Goal: Obtain resource: Download file/media

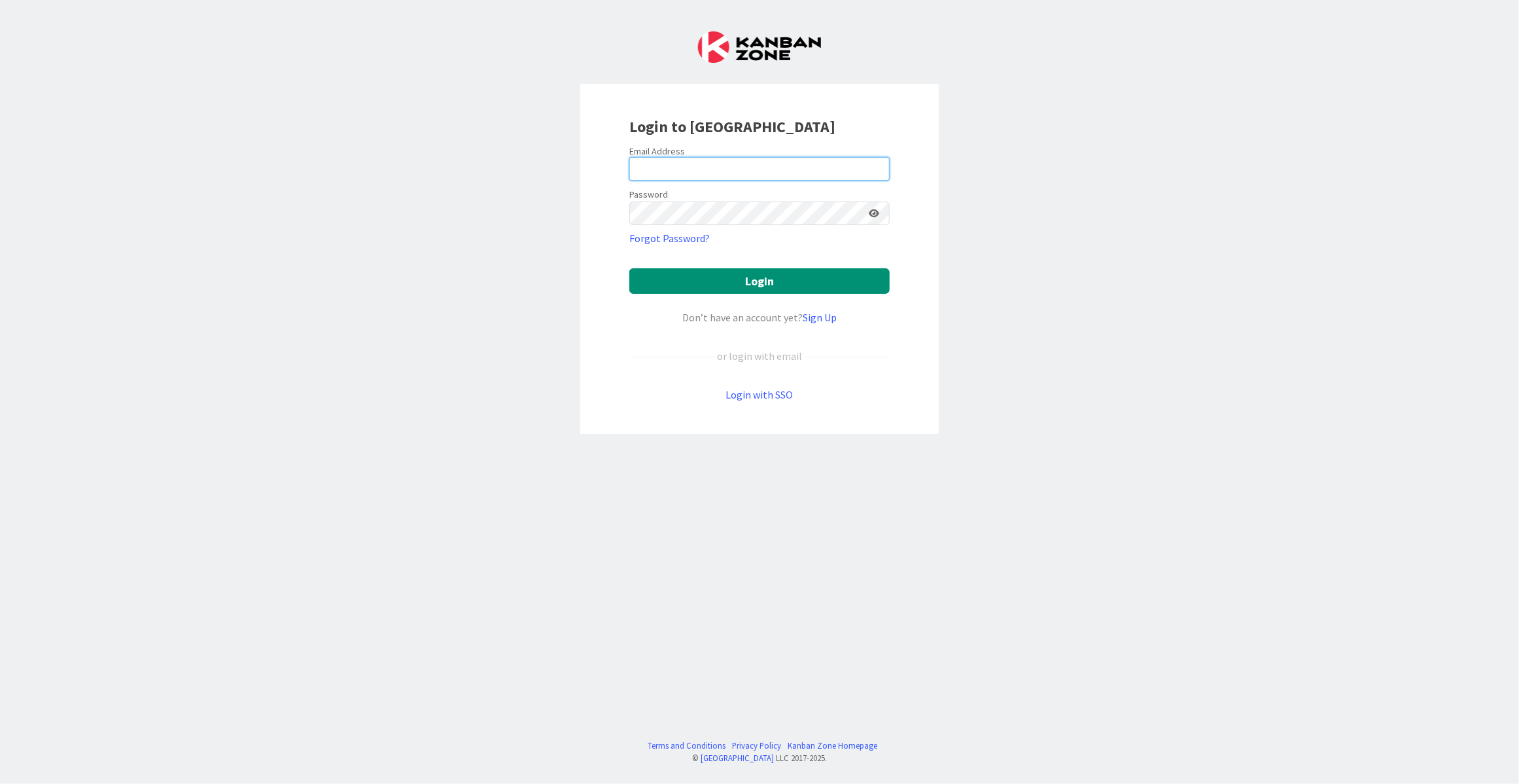
type input "[EMAIL_ADDRESS][DOMAIN_NAME]"
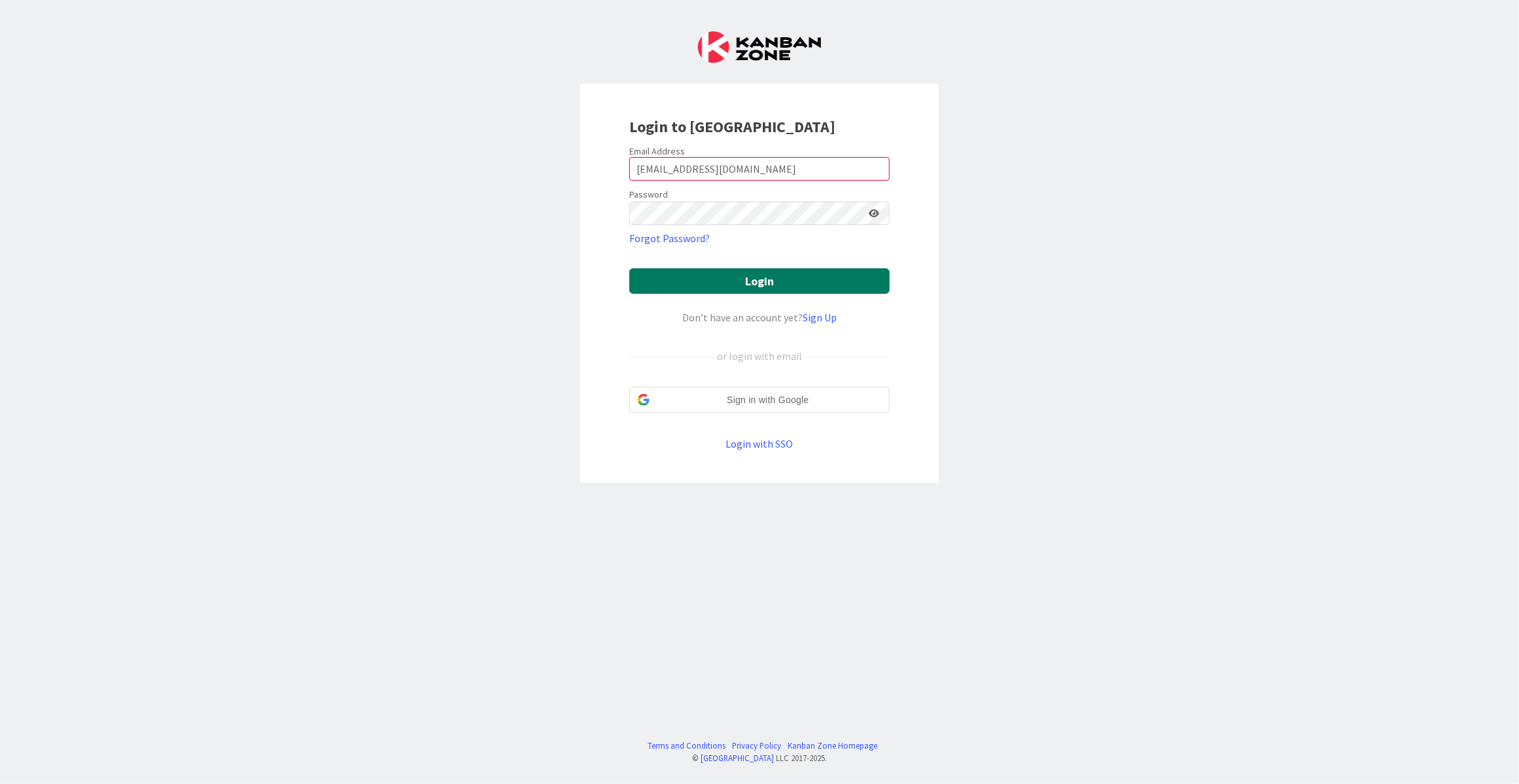
click at [736, 283] on button "Login" at bounding box center [760, 281] width 261 height 26
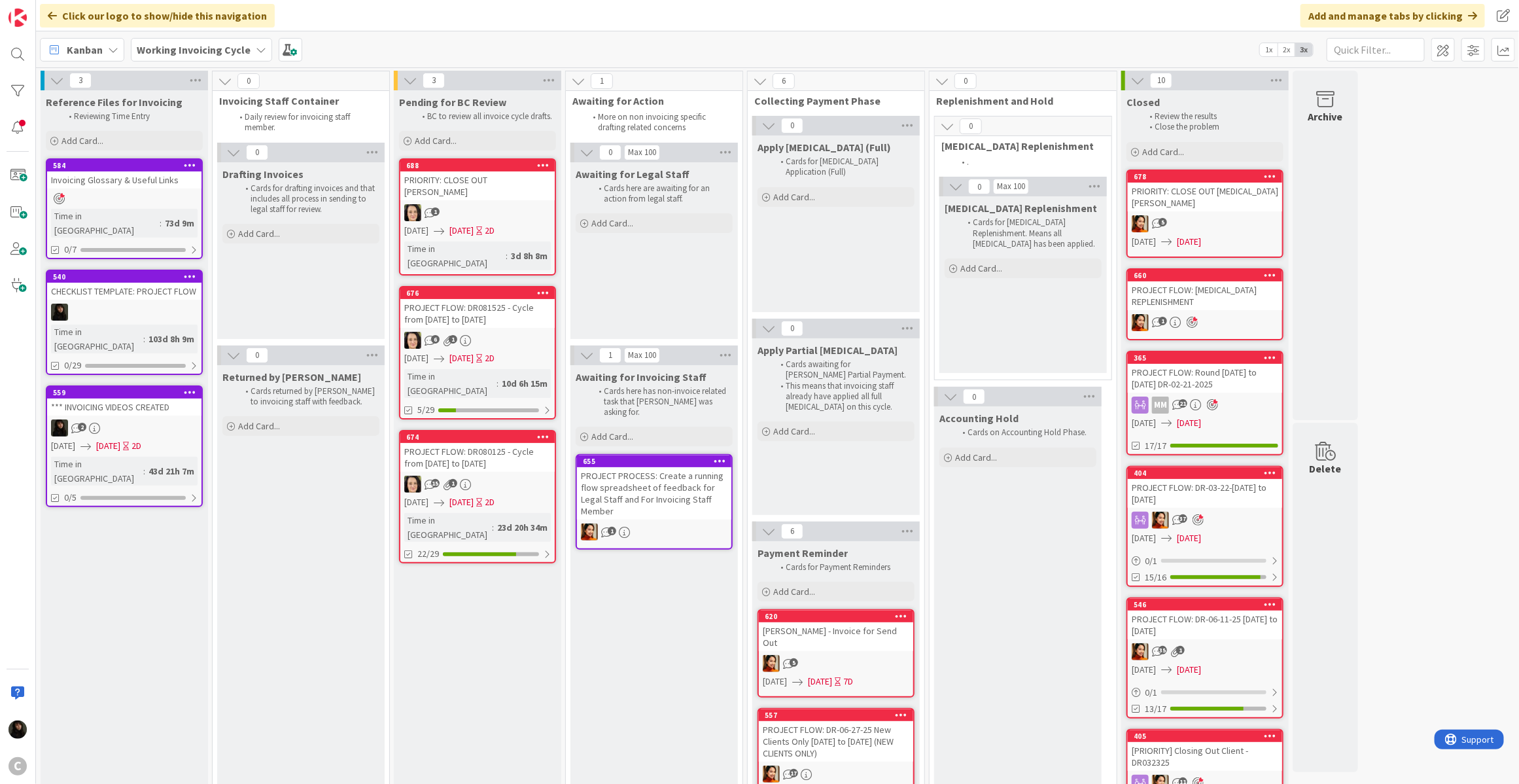
click at [1202, 281] on div "PROJECT FLOW: [MEDICAL_DATA] REPLENISHMENT" at bounding box center [1205, 295] width 155 height 29
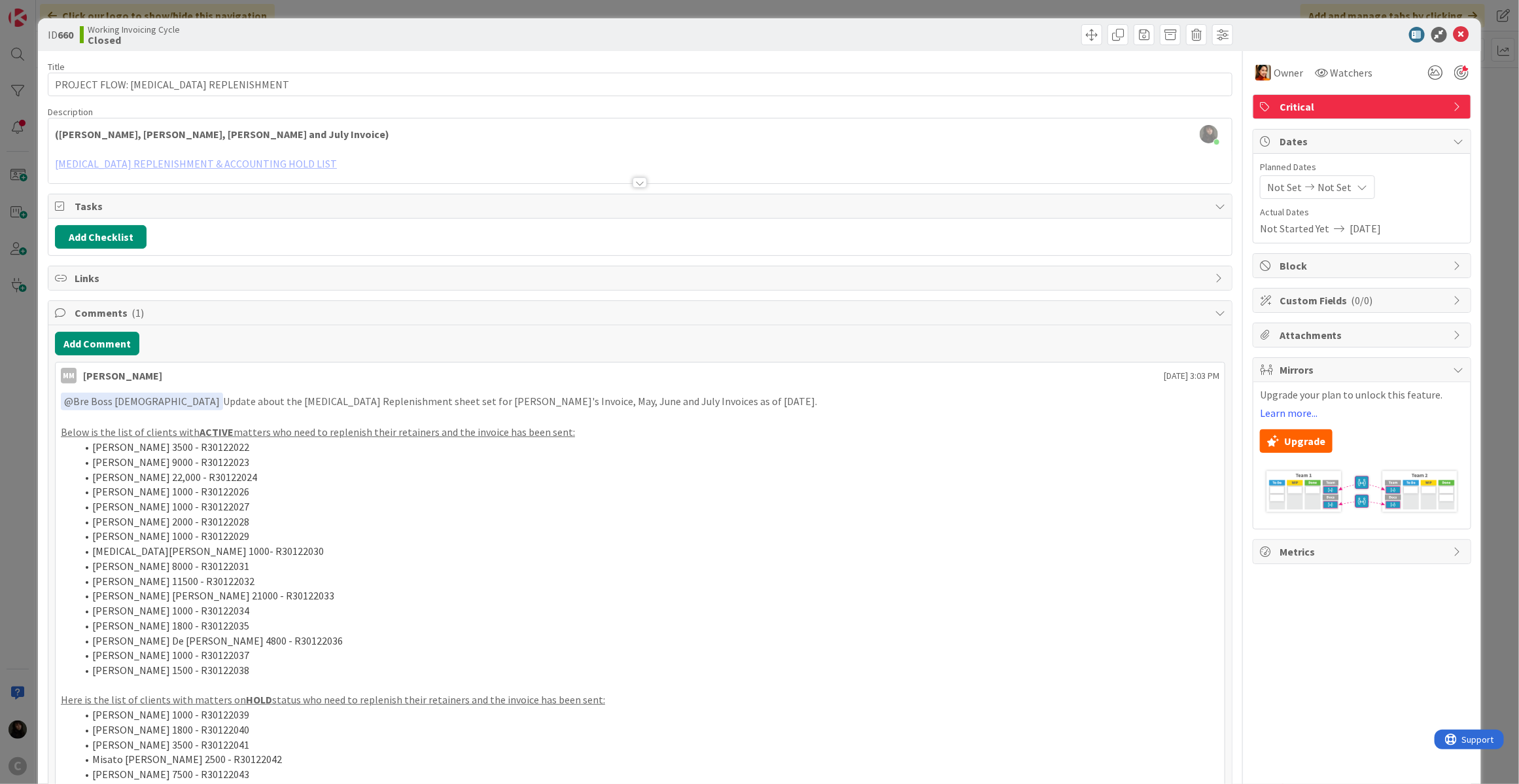
click at [240, 160] on div at bounding box center [641, 166] width 1184 height 34
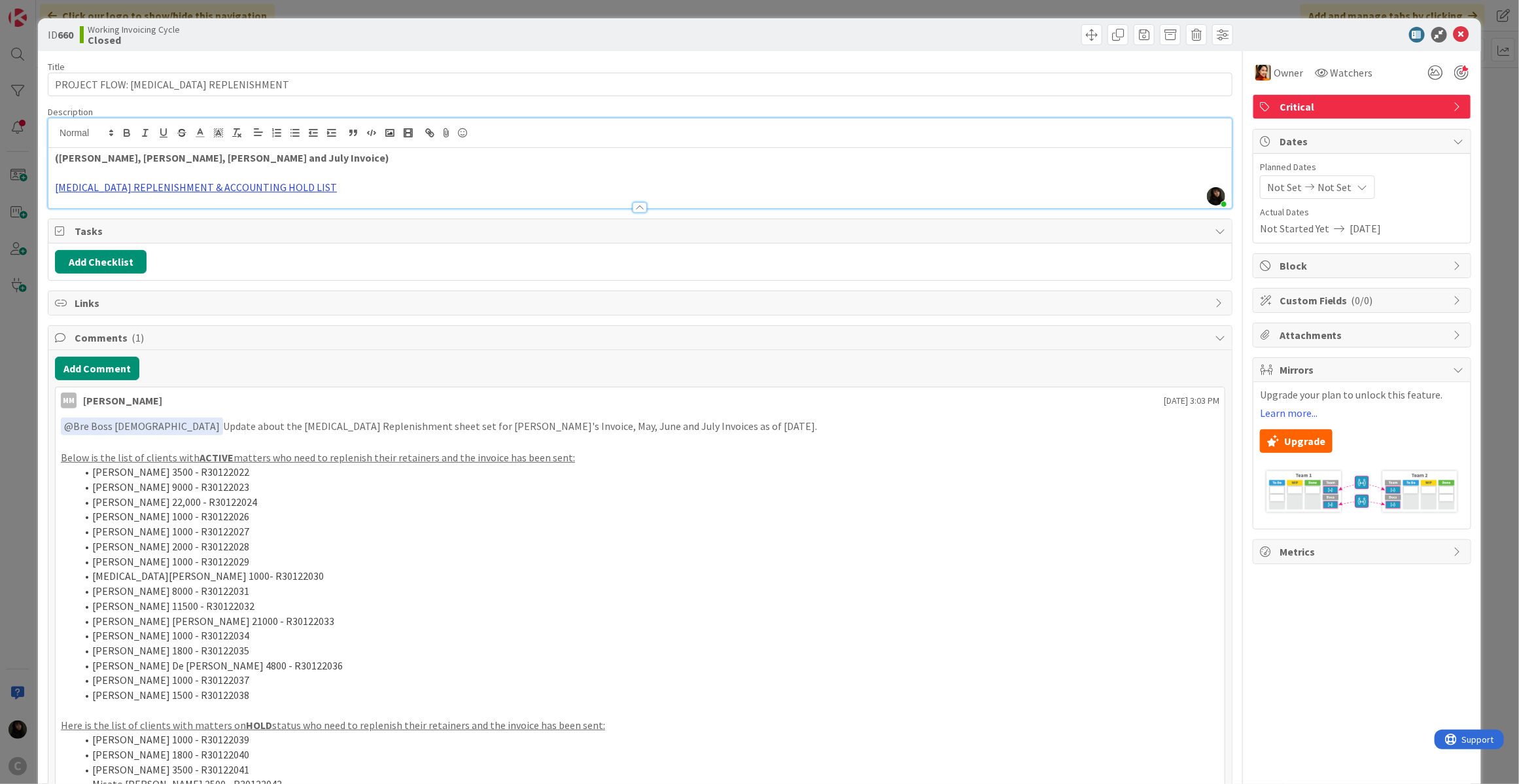
click at [234, 184] on link "[MEDICAL_DATA] REPLENISHMENT & ACCOUNTING HOLD LIST" at bounding box center [195, 187] width 282 height 13
click at [167, 214] on link "[URL][DOMAIN_NAME]" at bounding box center [141, 213] width 89 height 17
